Goal: Task Accomplishment & Management: Use online tool/utility

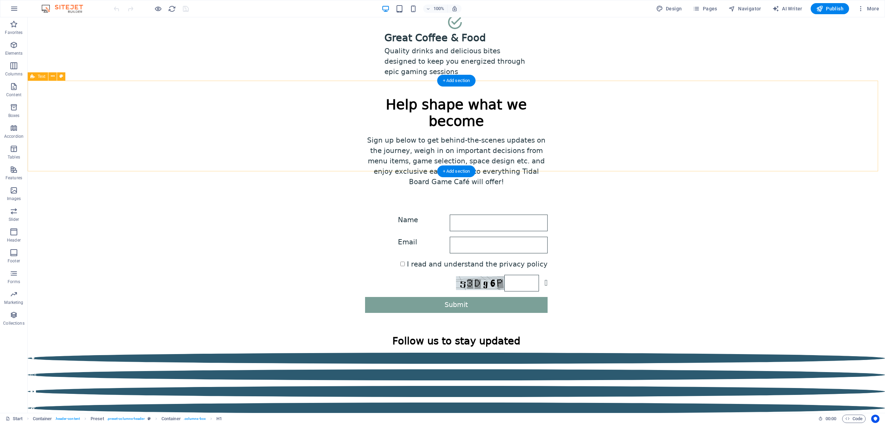
scroll to position [286, 0]
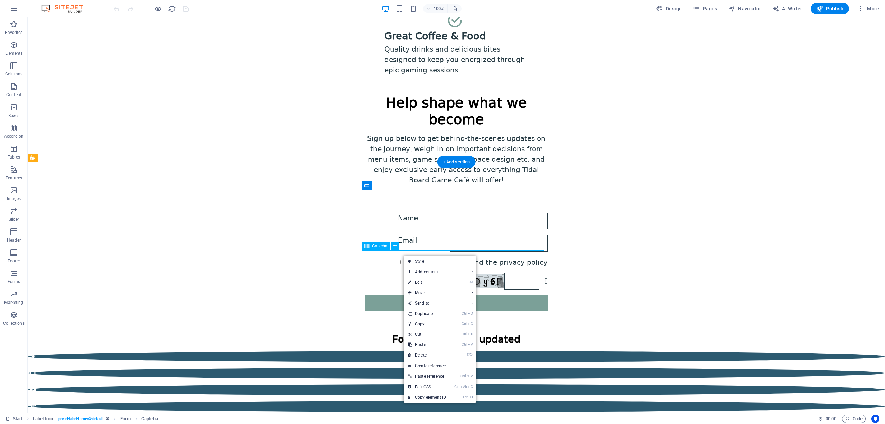
click at [392, 273] on div "Nicht lesbar? Neu generieren" at bounding box center [456, 281] width 183 height 17
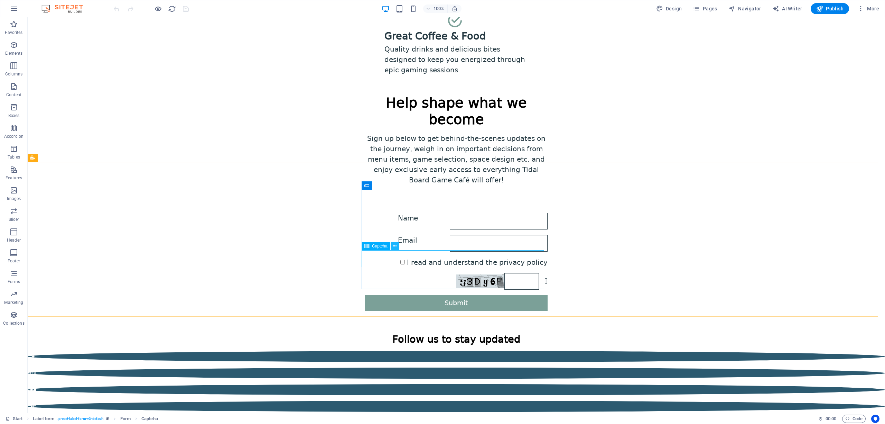
click at [396, 245] on icon at bounding box center [395, 245] width 4 height 7
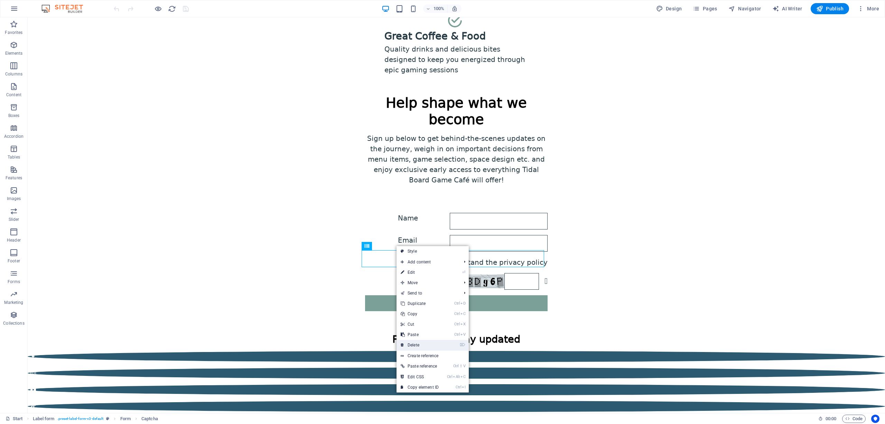
click at [443, 346] on link "⌦ Delete" at bounding box center [420, 344] width 46 height 10
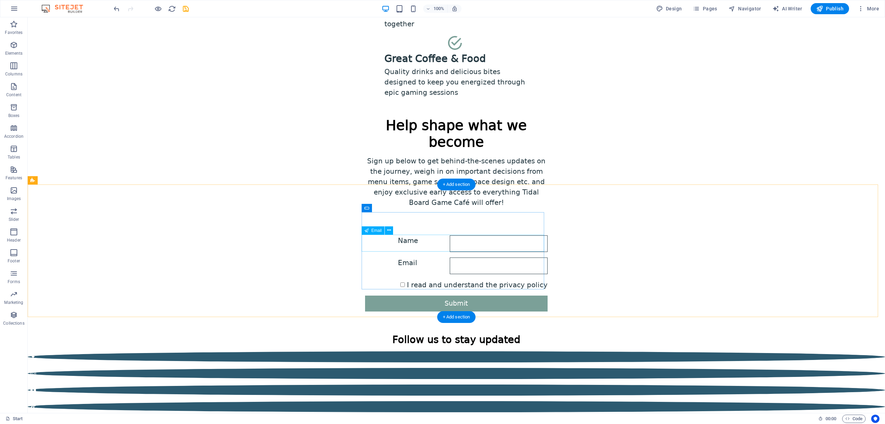
click at [376, 257] on div "Email" at bounding box center [456, 265] width 183 height 17
click at [398, 207] on icon at bounding box center [397, 207] width 5 height 7
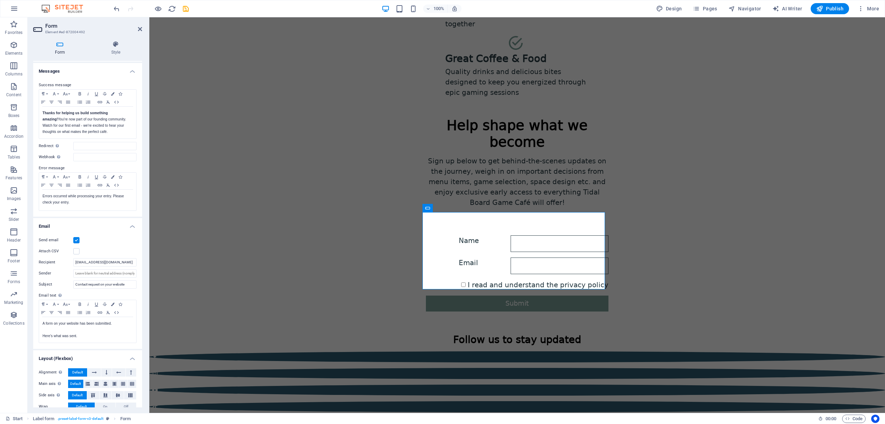
scroll to position [46, 0]
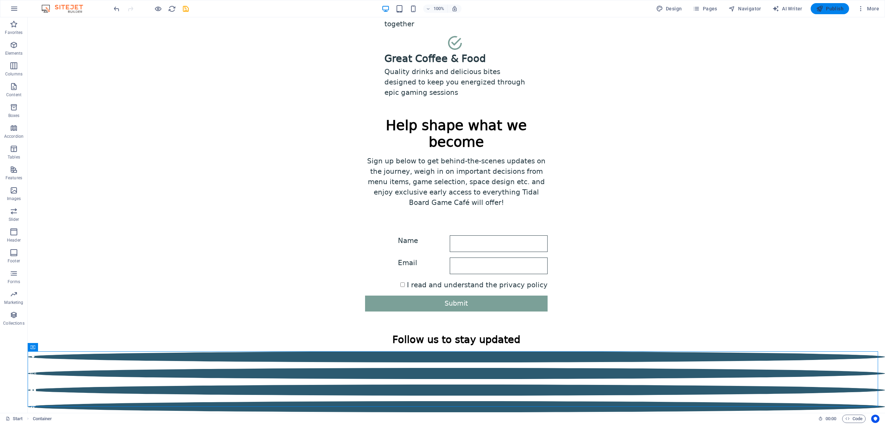
click at [832, 10] on span "Publish" at bounding box center [829, 8] width 27 height 7
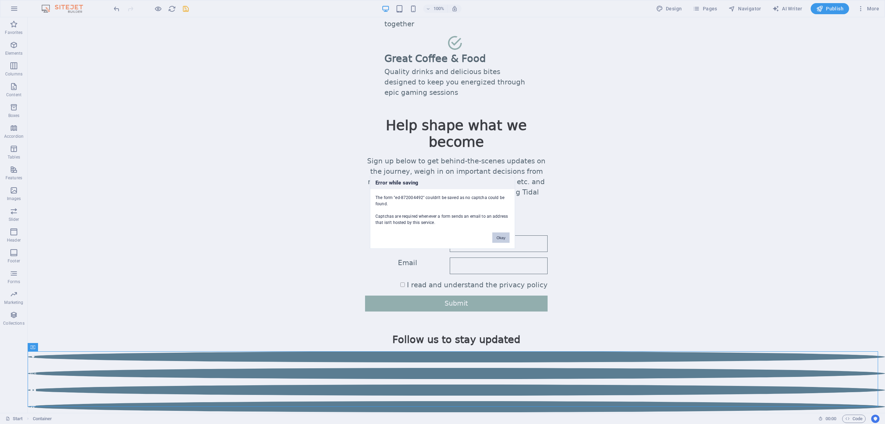
click at [501, 235] on button "Okay" at bounding box center [500, 237] width 17 height 10
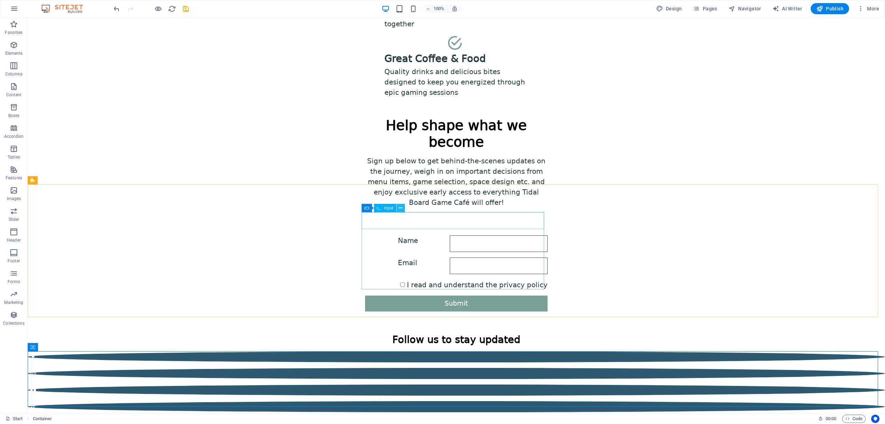
click at [400, 206] on icon at bounding box center [401, 207] width 4 height 7
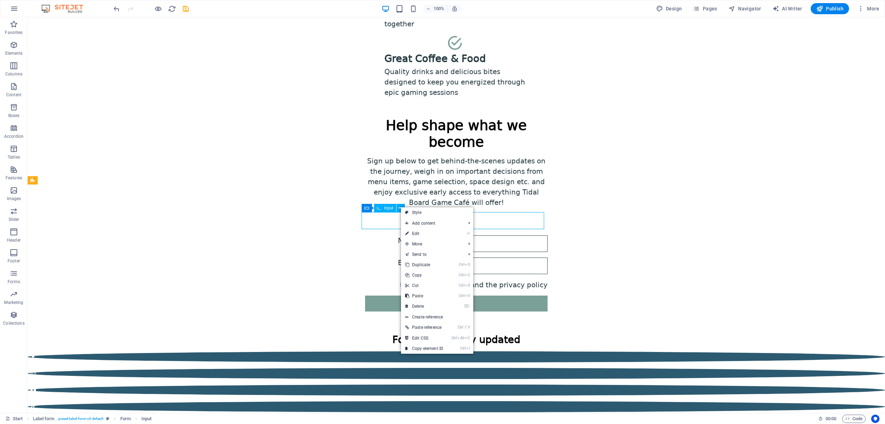
click at [384, 207] on span "Input" at bounding box center [388, 208] width 9 height 4
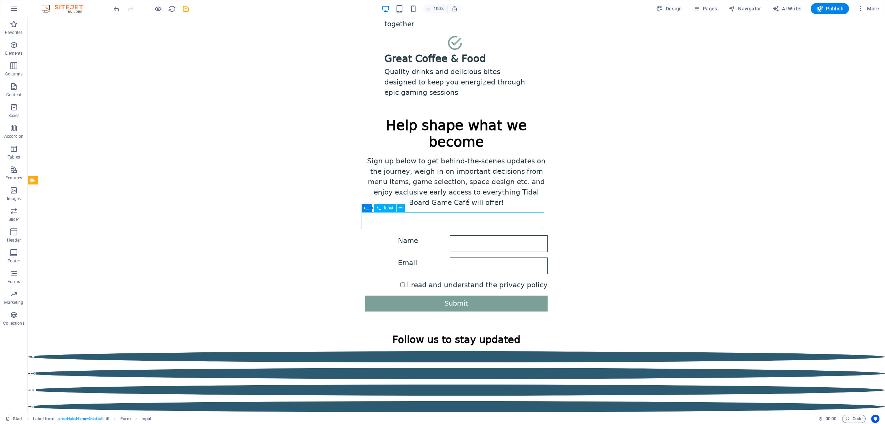
click at [384, 207] on span "Input" at bounding box center [388, 208] width 9 height 4
click at [401, 207] on icon at bounding box center [401, 207] width 4 height 7
click at [368, 205] on icon at bounding box center [366, 208] width 5 height 8
click at [368, 209] on icon at bounding box center [366, 208] width 5 height 8
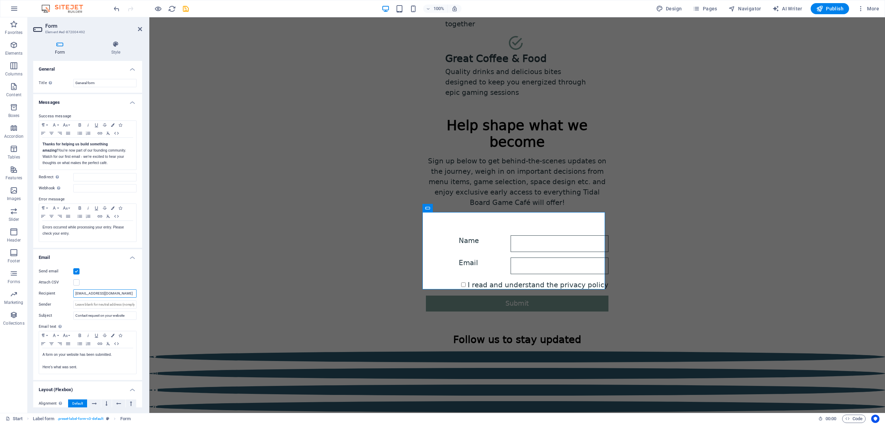
click at [97, 295] on input "tidalboardgamecafe@gmail.com" at bounding box center [104, 293] width 63 height 8
drag, startPoint x: 119, startPoint y: 292, endPoint x: 28, endPoint y: 284, distance: 91.3
click at [28, 284] on div "Form Style General Title Define a name for the form. General form Messages Succ…" at bounding box center [88, 223] width 120 height 377
type input "m"
paste input "[PERSON_NAME][EMAIL_ADDRESS][DOMAIN_NAME]"
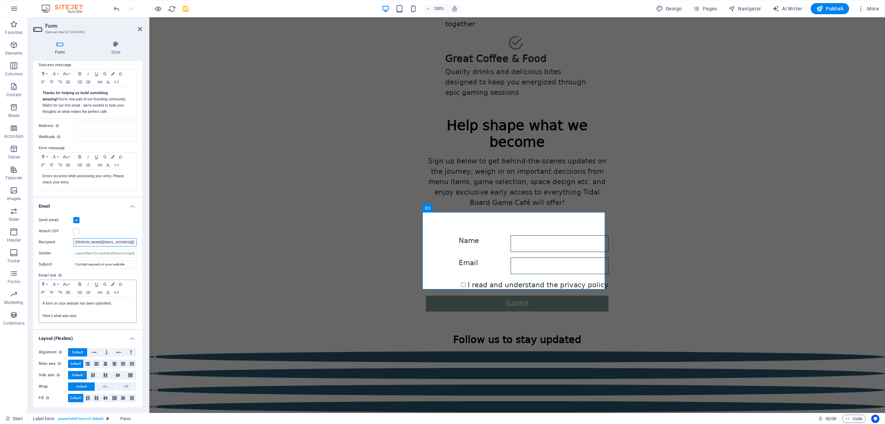
scroll to position [52, 0]
type input "[PERSON_NAME][EMAIL_ADDRESS][DOMAIN_NAME]"
click at [99, 261] on input "Contact request on your website" at bounding box center [104, 263] width 63 height 8
click at [309, 258] on div "Name Email I read and understand the privacy policy Submit" at bounding box center [517, 273] width 736 height 132
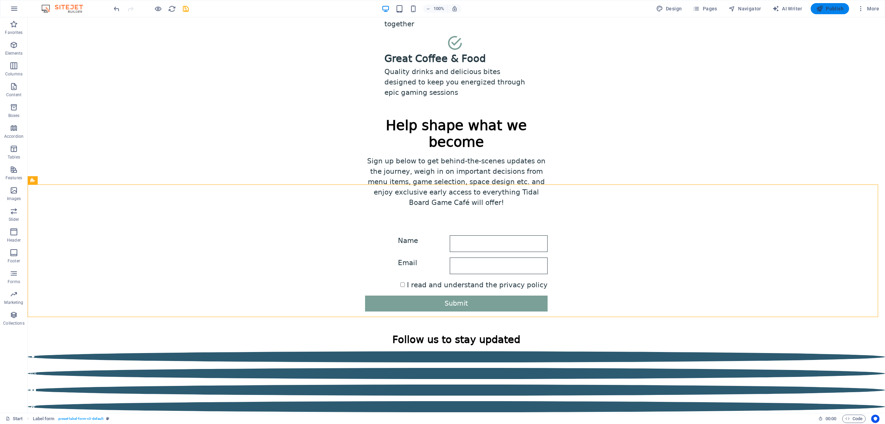
click at [837, 6] on span "Publish" at bounding box center [829, 8] width 27 height 7
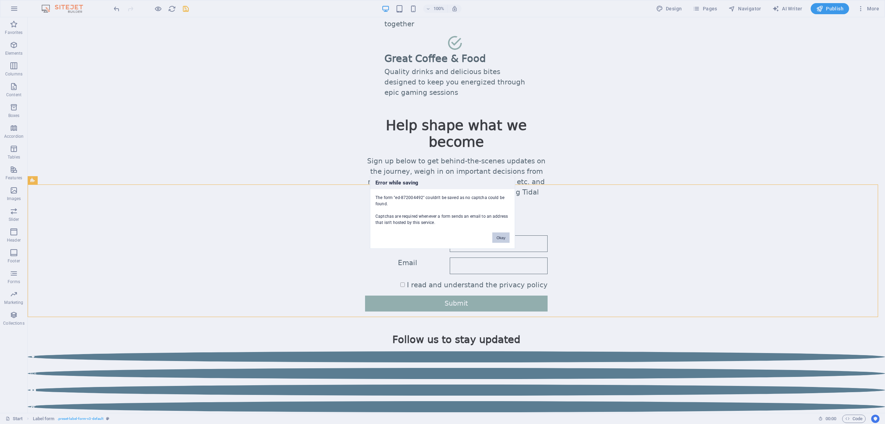
click at [501, 239] on button "Okay" at bounding box center [500, 237] width 17 height 10
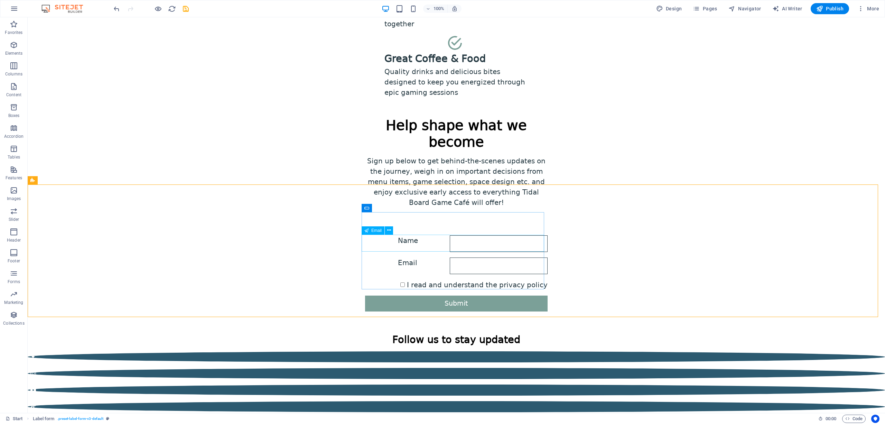
click at [375, 230] on span "Email" at bounding box center [376, 230] width 10 height 4
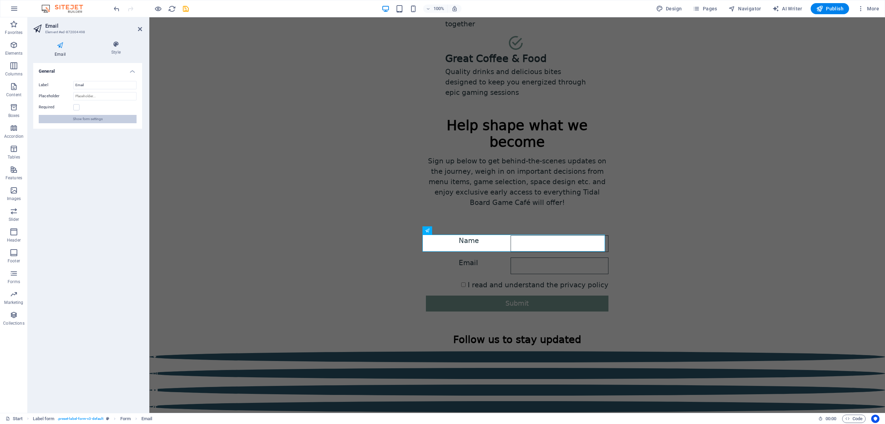
click at [96, 119] on span "Show form settings" at bounding box center [88, 119] width 30 height 8
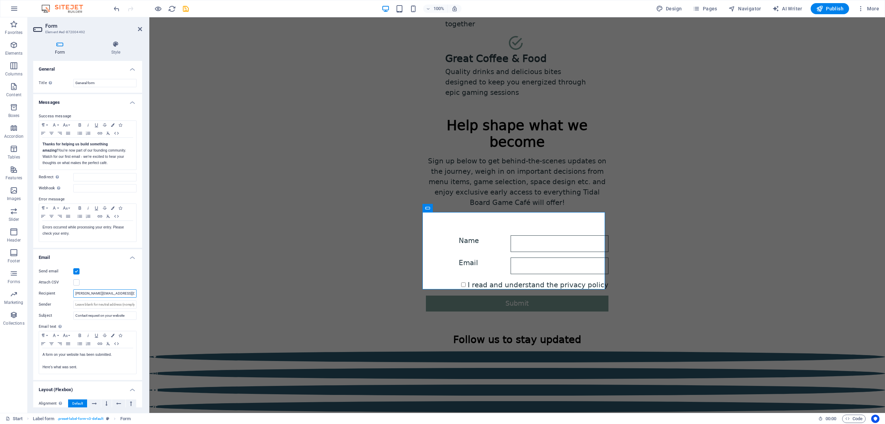
click at [124, 294] on div "Recipient jeff@tidalboardgamecafe.ca" at bounding box center [88, 293] width 98 height 8
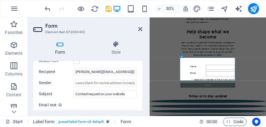
scroll to position [207, 0]
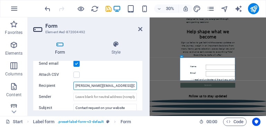
click at [120, 85] on input "[PERSON_NAME][EMAIL_ADDRESS][DOMAIN_NAME]" at bounding box center [104, 86] width 63 height 8
click at [108, 72] on div "Attach CSV" at bounding box center [88, 75] width 98 height 8
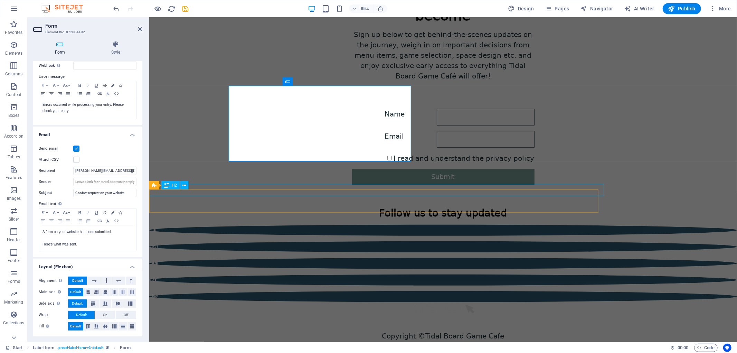
scroll to position [333, 0]
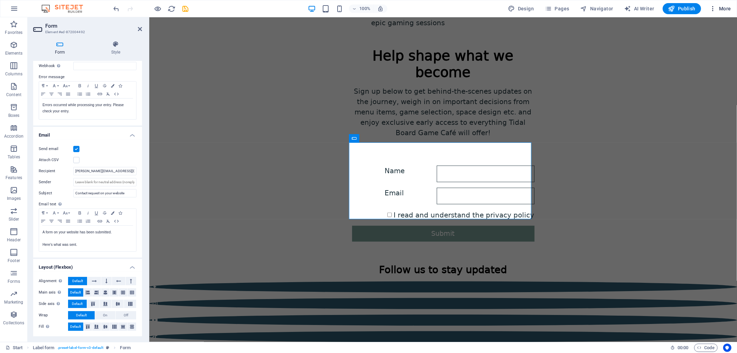
click at [724, 11] on span "More" at bounding box center [721, 8] width 22 height 7
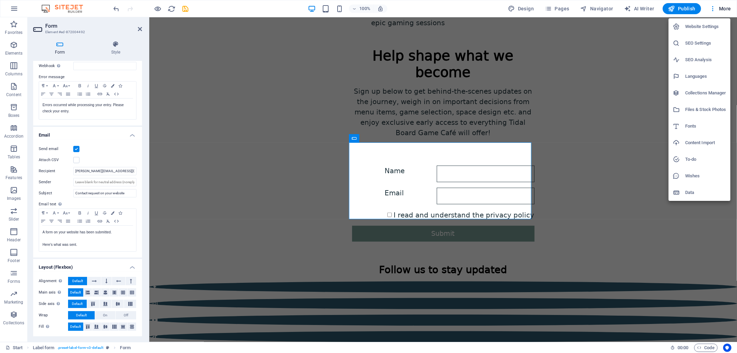
click at [631, 70] on div at bounding box center [368, 176] width 737 height 353
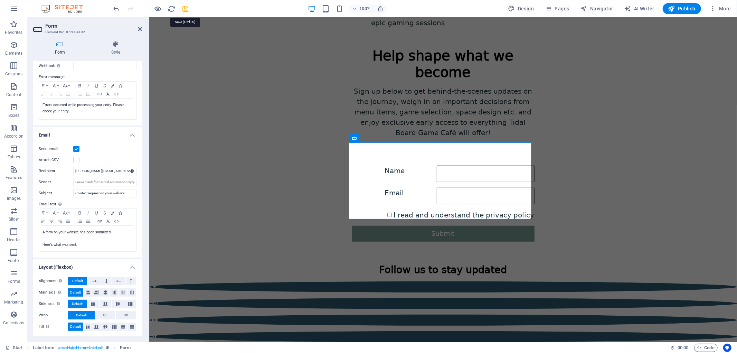
click at [186, 9] on icon "save" at bounding box center [186, 9] width 8 height 8
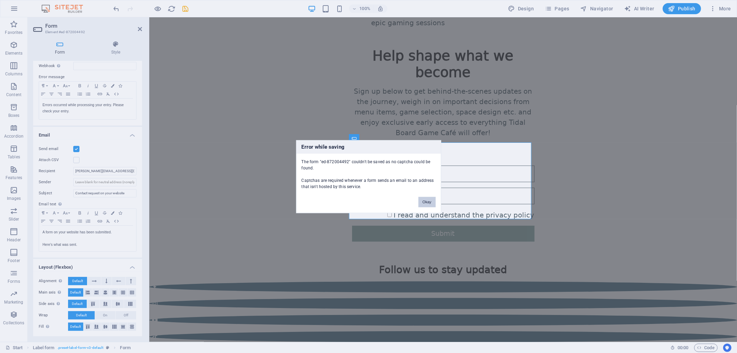
click at [427, 201] on button "Okay" at bounding box center [427, 202] width 17 height 10
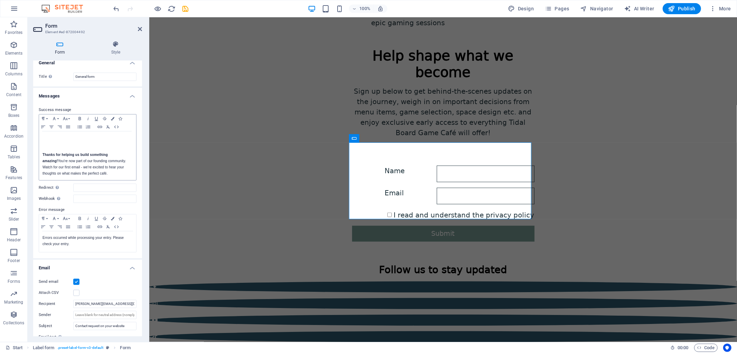
scroll to position [0, 0]
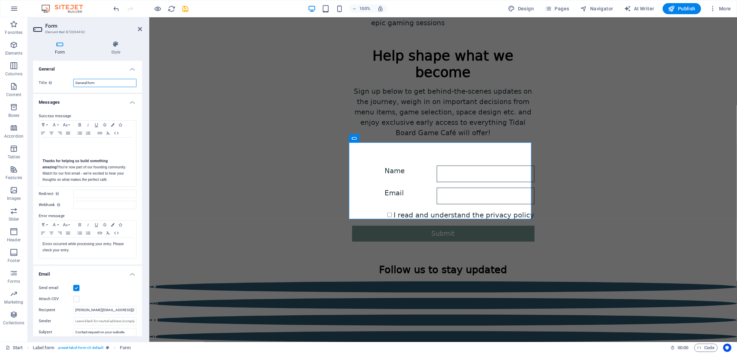
click at [105, 81] on input "General form" at bounding box center [104, 83] width 63 height 8
click at [54, 158] on p "Thanks for helping us build something amazing! You're now part of our founding …" at bounding box center [88, 170] width 90 height 25
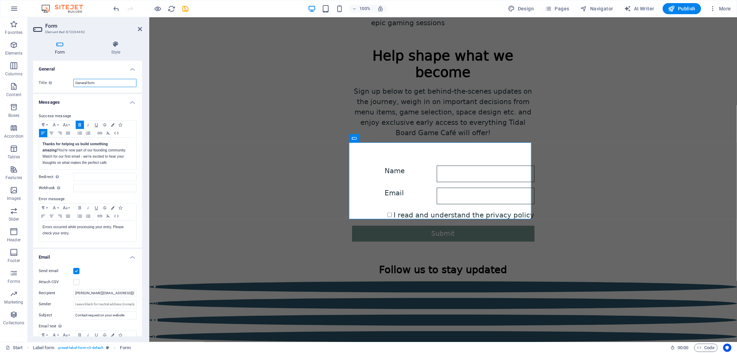
click at [89, 87] on input "General form" at bounding box center [104, 83] width 63 height 8
type textarea "orm"
drag, startPoint x: 99, startPoint y: 84, endPoint x: 55, endPoint y: 83, distance: 43.2
click at [55, 83] on div "Title Define a name for the form. General form" at bounding box center [88, 83] width 98 height 8
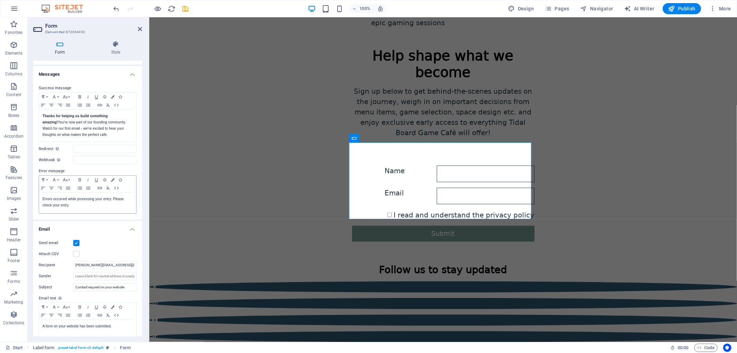
scroll to position [38, 0]
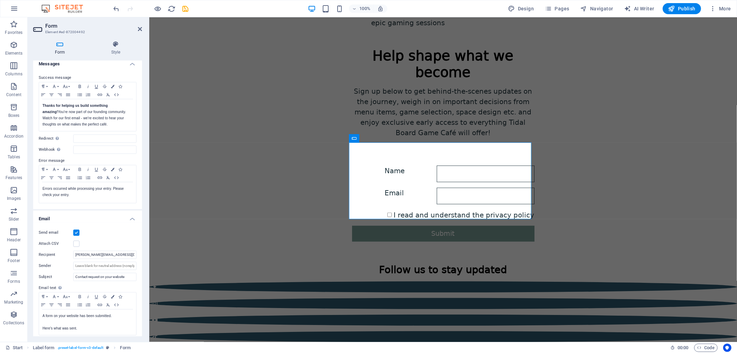
type input "You are in the loop!"
click at [75, 233] on label at bounding box center [76, 233] width 6 height 6
click at [0, 0] on input "Send email" at bounding box center [0, 0] width 0 height 0
click at [76, 233] on label at bounding box center [76, 233] width 6 height 6
click at [0, 0] on input "Send email" at bounding box center [0, 0] width 0 height 0
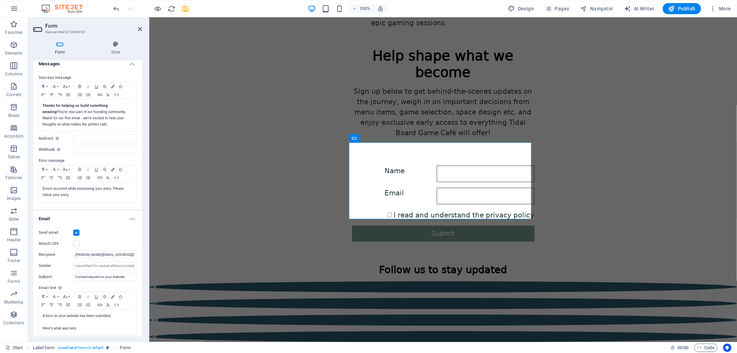
click at [75, 234] on label at bounding box center [76, 233] width 6 height 6
click at [0, 0] on input "Send email" at bounding box center [0, 0] width 0 height 0
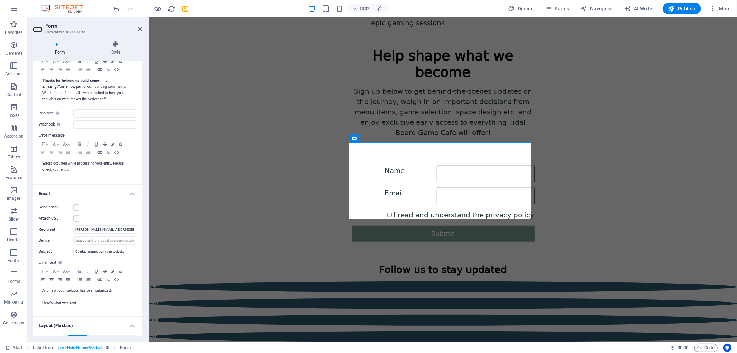
scroll to position [77, 0]
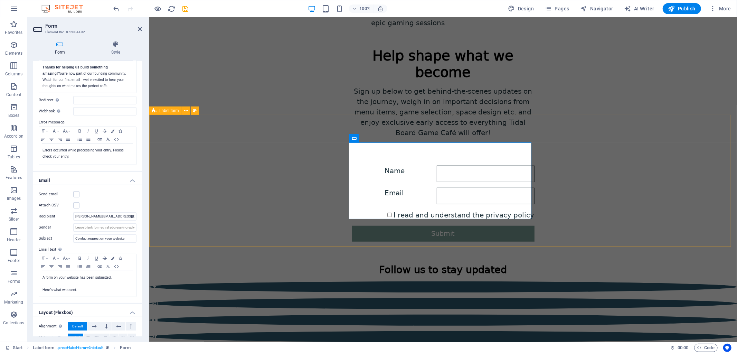
click at [289, 138] on div "Name Email I read and understand the privacy policy Submit" at bounding box center [443, 204] width 588 height 132
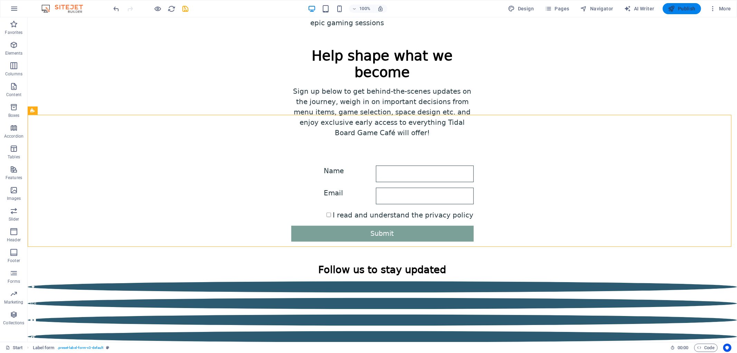
click at [682, 8] on span "Publish" at bounding box center [682, 8] width 27 height 7
checkbox input "false"
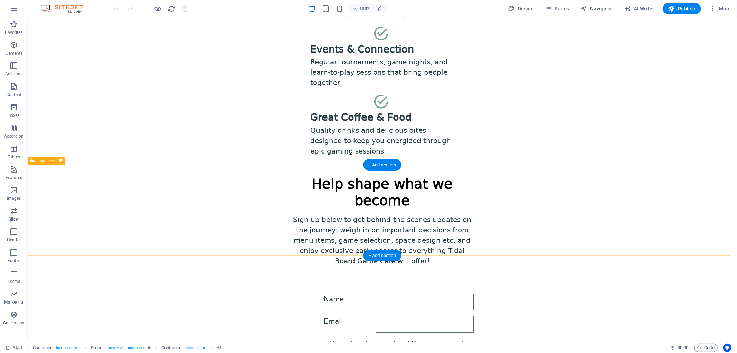
scroll to position [307, 0]
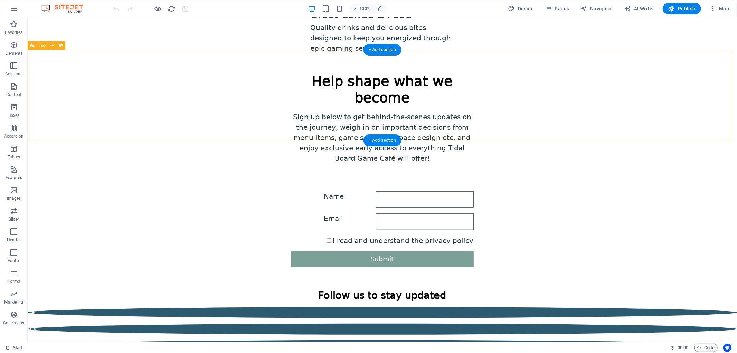
drag, startPoint x: 39, startPoint y: 150, endPoint x: 38, endPoint y: 156, distance: 6.0
click at [38, 163] on div "Name Email I read and understand the privacy policy Submit" at bounding box center [382, 229] width 710 height 132
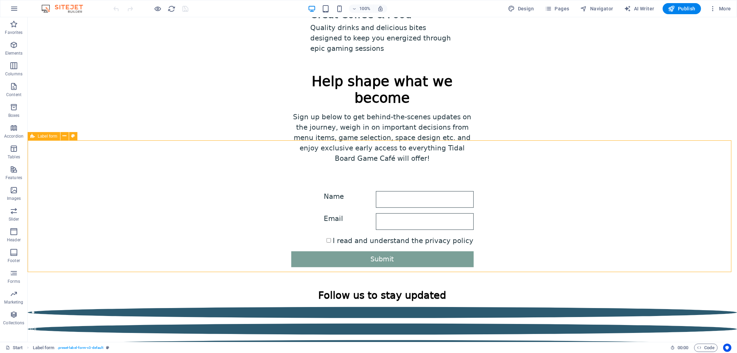
click at [43, 136] on span "Label form" at bounding box center [48, 136] width 20 height 4
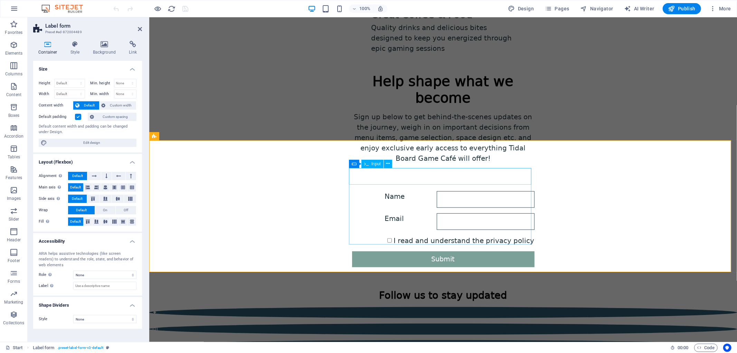
click at [375, 164] on span "Input" at bounding box center [376, 164] width 9 height 4
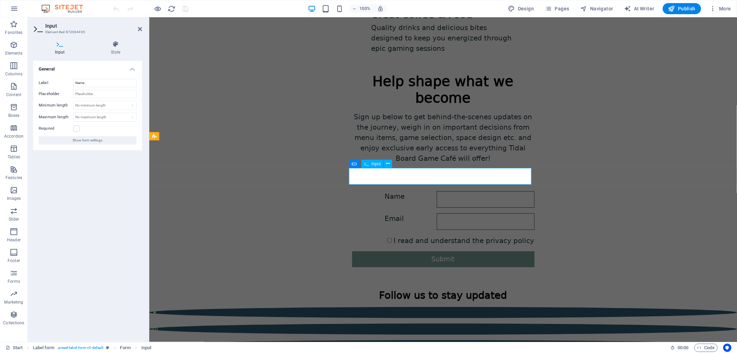
click at [372, 164] on span "Input" at bounding box center [376, 164] width 9 height 4
click at [354, 163] on icon at bounding box center [354, 164] width 5 height 8
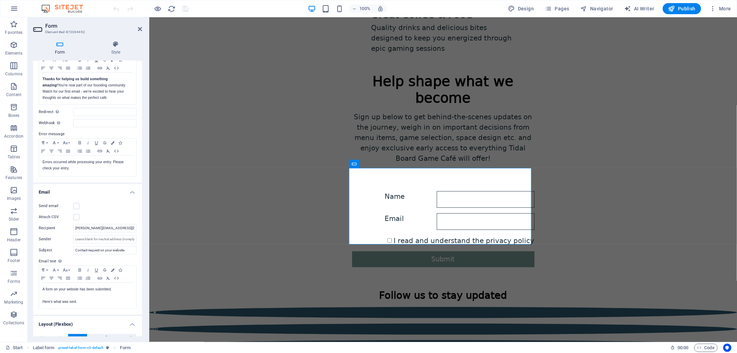
scroll to position [77, 0]
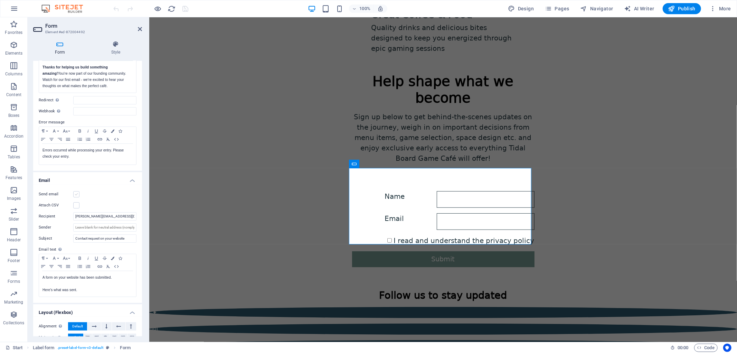
click at [76, 195] on label at bounding box center [76, 194] width 6 height 6
click at [0, 0] on input "Send email" at bounding box center [0, 0] width 0 height 0
click at [239, 289] on div "Follow us to stay updated" at bounding box center [443, 336] width 588 height 95
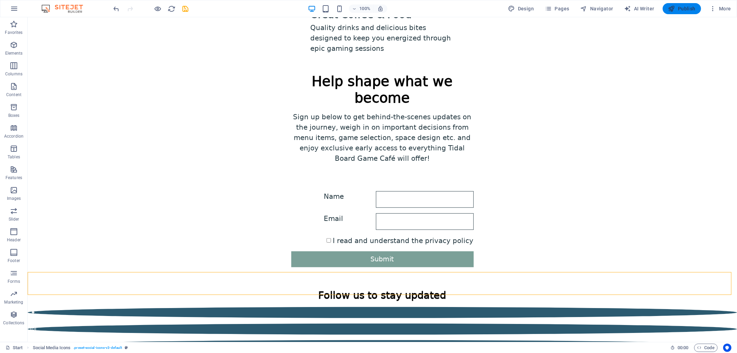
click at [680, 7] on span "Publish" at bounding box center [682, 8] width 27 height 7
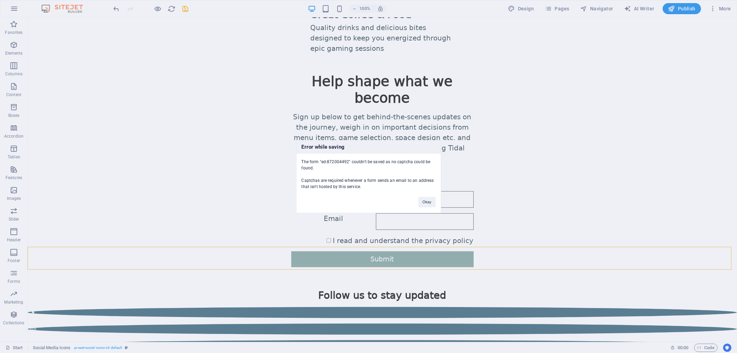
scroll to position [333, 0]
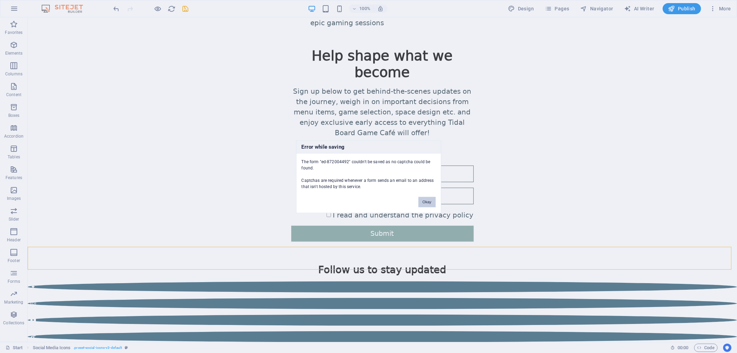
click at [426, 200] on button "Okay" at bounding box center [427, 202] width 17 height 10
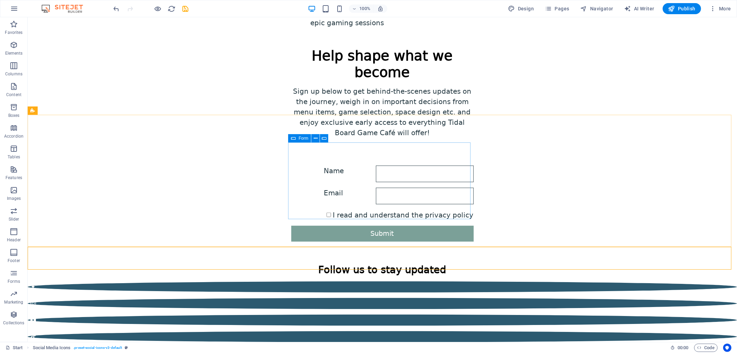
click at [298, 137] on div "Form" at bounding box center [299, 138] width 23 height 8
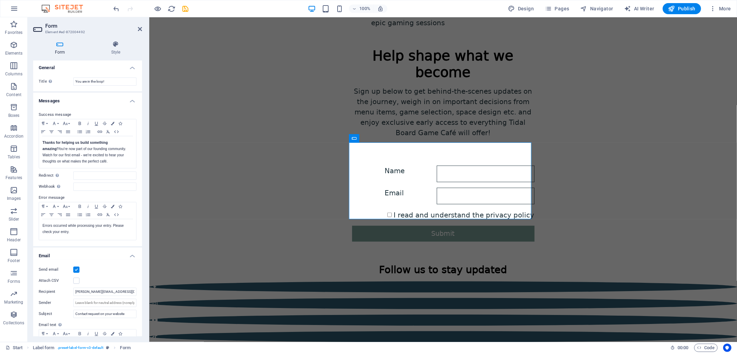
scroll to position [0, 0]
click at [14, 274] on icon "button" at bounding box center [14, 273] width 8 height 8
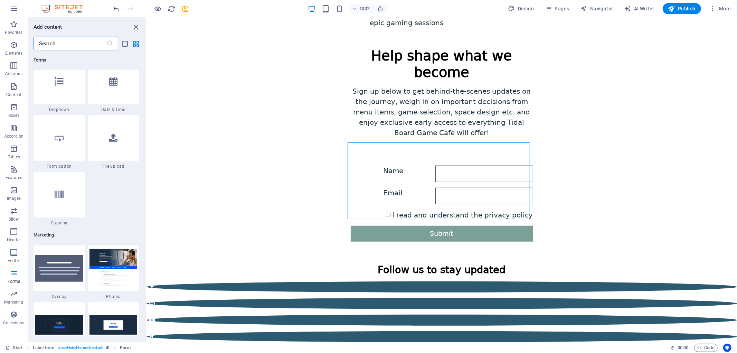
scroll to position [5508, 0]
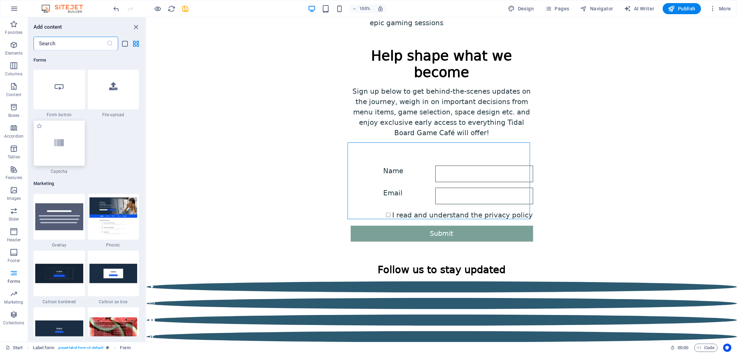
click at [61, 145] on icon at bounding box center [59, 143] width 9 height 9
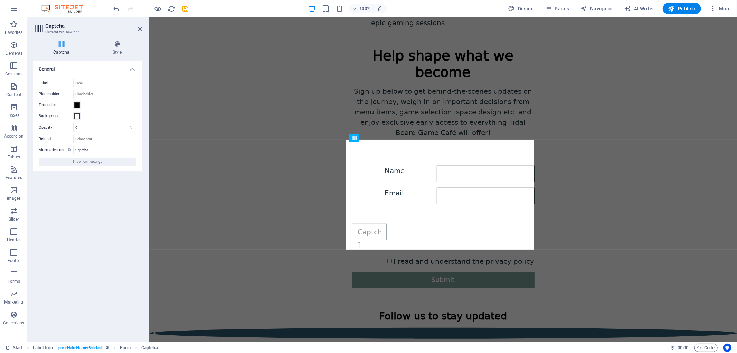
drag, startPoint x: 358, startPoint y: 147, endPoint x: 365, endPoint y: 197, distance: 50.2
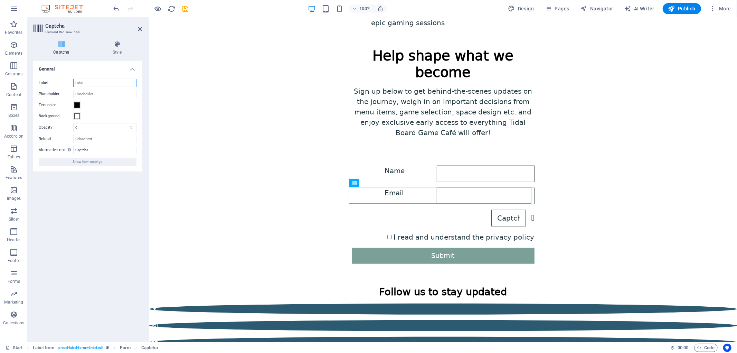
click at [88, 82] on input "Label" at bounding box center [104, 83] width 63 height 8
click at [94, 82] on input "Label" at bounding box center [104, 83] width 63 height 8
click at [92, 163] on span "Show form settings" at bounding box center [88, 162] width 30 height 8
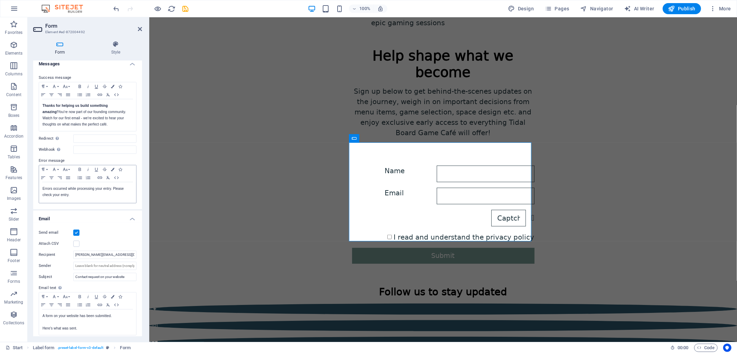
scroll to position [0, 0]
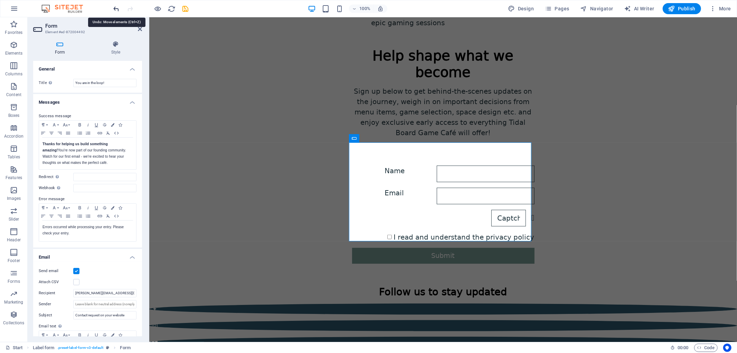
click at [113, 7] on icon "undo" at bounding box center [117, 9] width 8 height 8
click at [131, 8] on icon "redo" at bounding box center [131, 9] width 8 height 8
click at [206, 217] on div "Name Email Unreadable? Load new I read and understand the privacy policy Submit" at bounding box center [443, 215] width 588 height 154
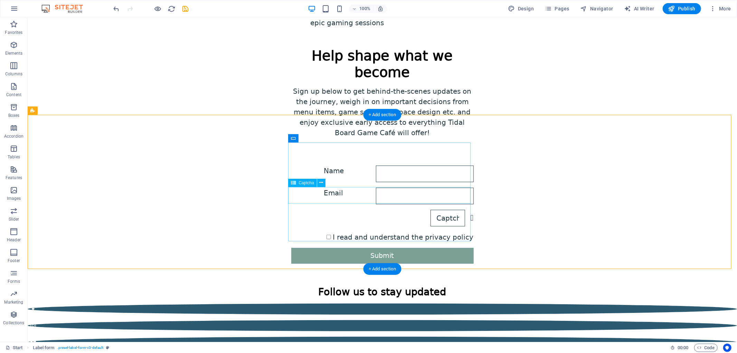
click at [465, 210] on div "Unreadable? Load new" at bounding box center [382, 218] width 183 height 17
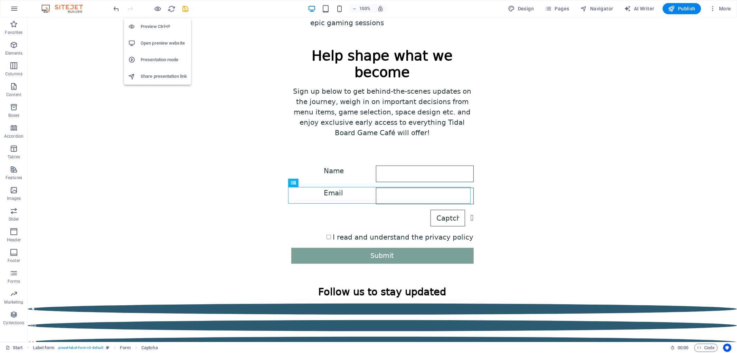
click at [160, 43] on h6 "Open preview website" at bounding box center [164, 43] width 46 height 8
click at [184, 7] on icon "save" at bounding box center [186, 9] width 8 height 8
checkbox input "false"
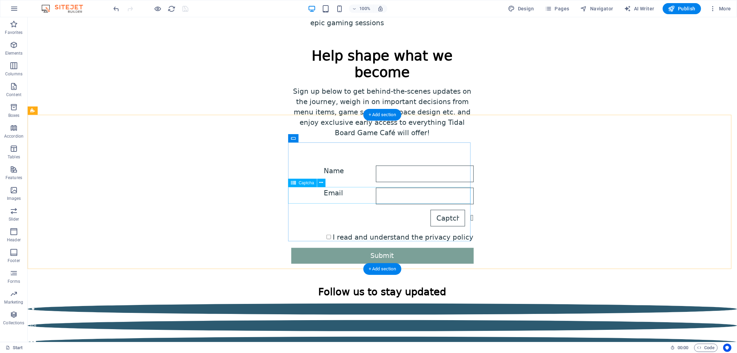
click at [439, 210] on div "Unreadable? Load new" at bounding box center [382, 218] width 183 height 17
